Goal: Find specific page/section: Find specific page/section

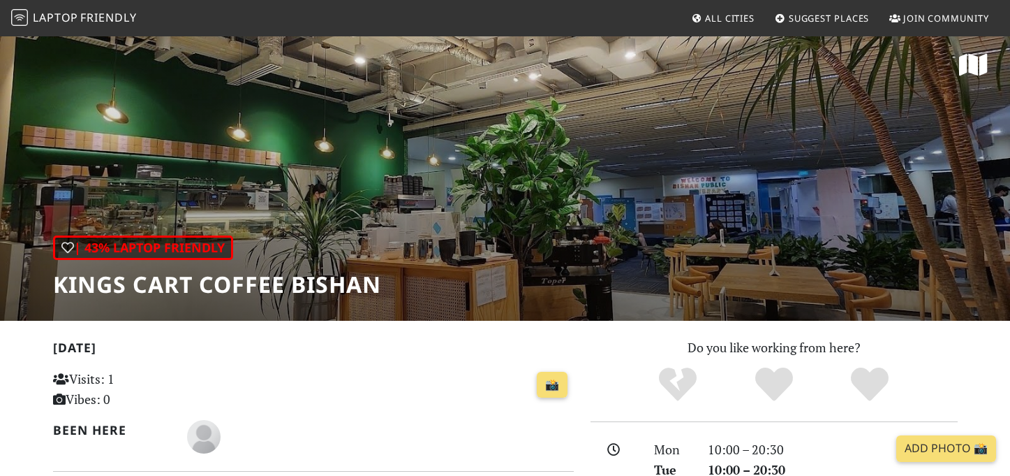
scroll to position [8, 0]
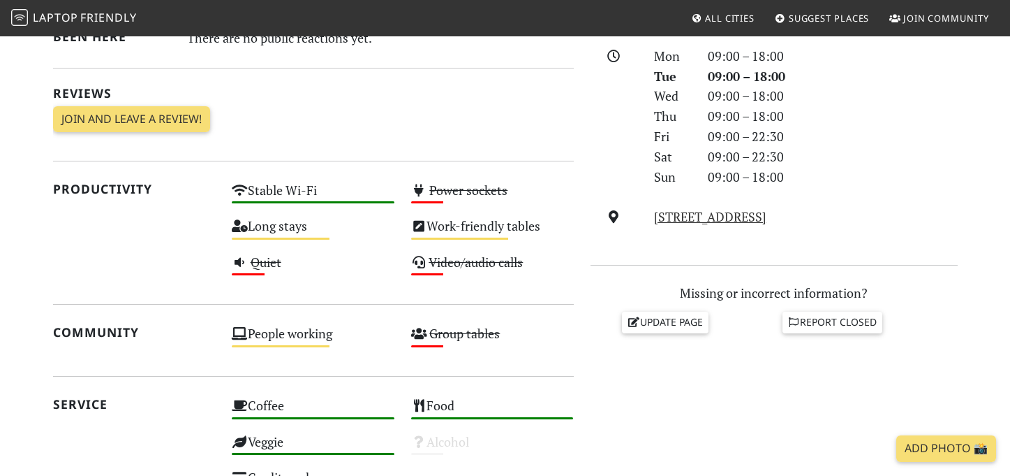
scroll to position [399, 0]
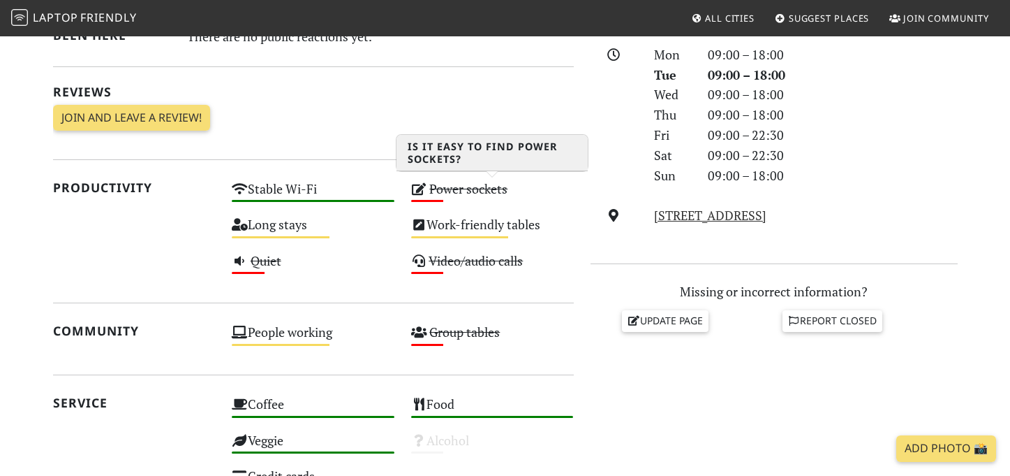
click at [438, 200] on div "Low" at bounding box center [427, 201] width 33 height 2
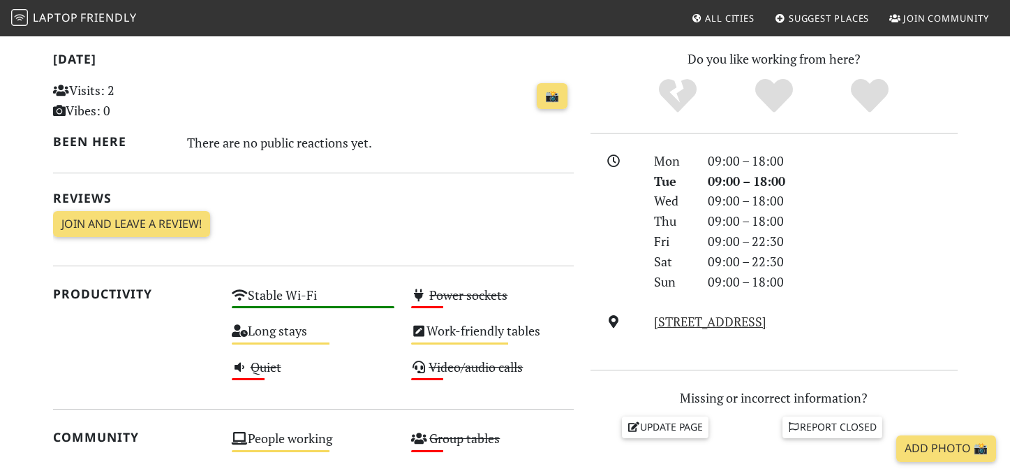
scroll to position [183, 0]
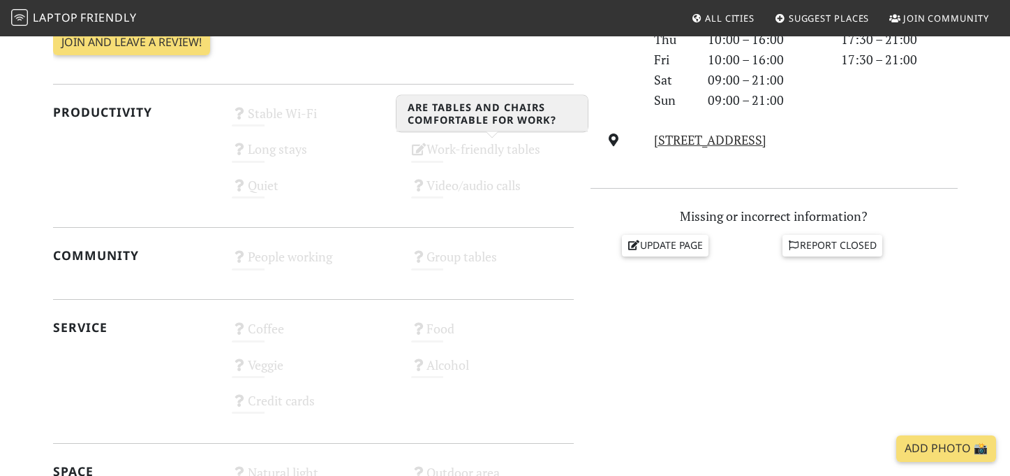
scroll to position [527, 0]
